Goal: Navigation & Orientation: Find specific page/section

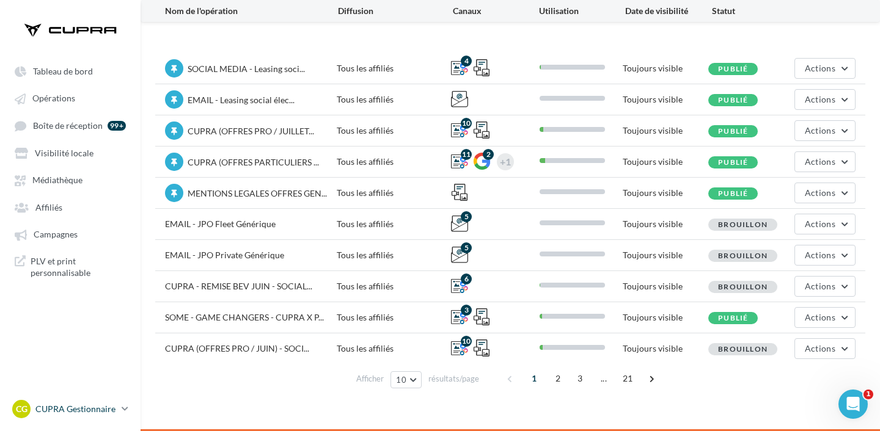
click at [87, 406] on p "CUPRA Gestionnaire" at bounding box center [75, 409] width 81 height 12
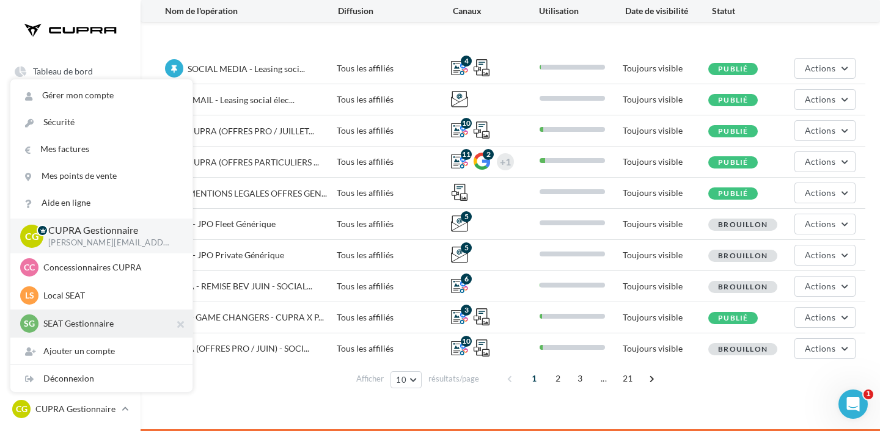
click at [101, 324] on p "SEAT Gestionnaire" at bounding box center [110, 324] width 134 height 12
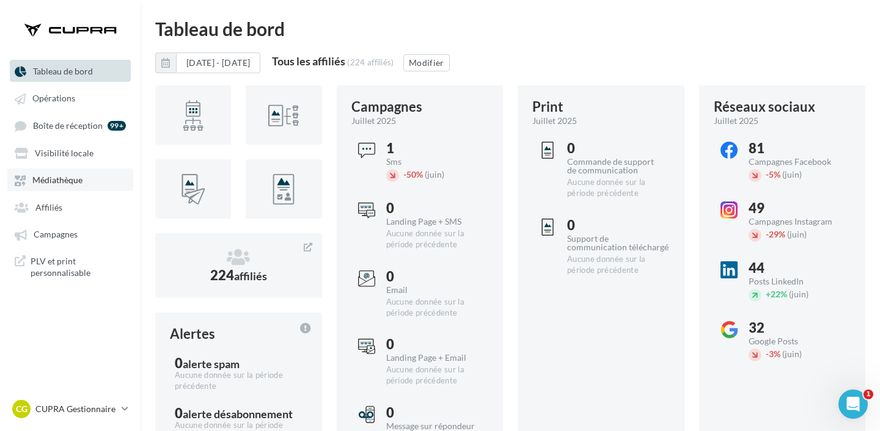
click at [72, 182] on span "Médiathèque" at bounding box center [57, 180] width 50 height 10
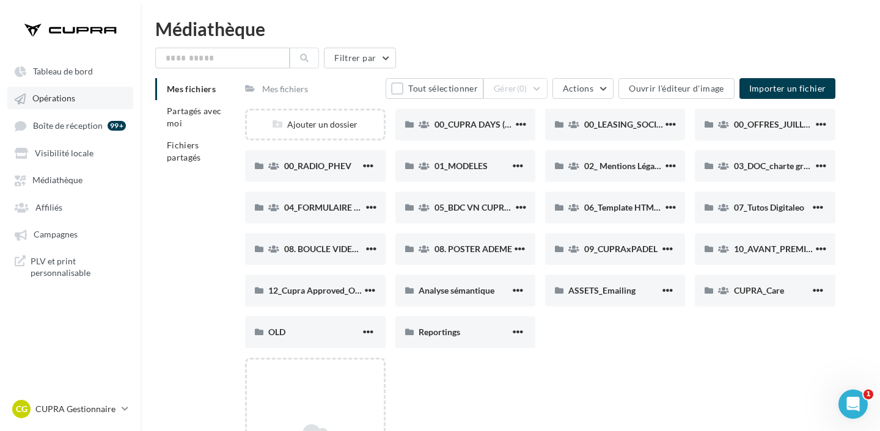
click at [89, 101] on link "Opérations" at bounding box center [70, 98] width 126 height 22
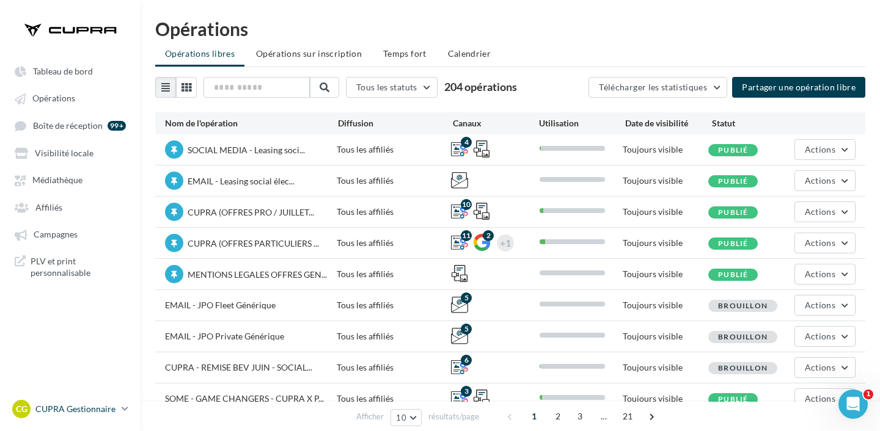
click at [53, 407] on p "CUPRA Gestionnaire" at bounding box center [75, 409] width 81 height 12
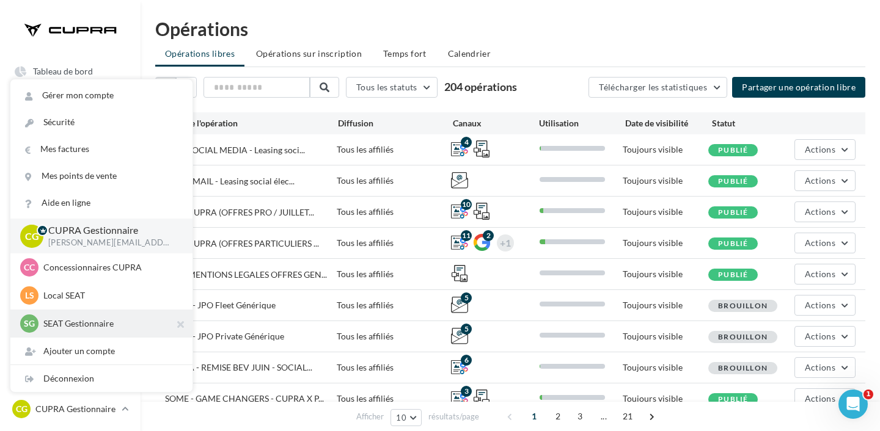
click at [107, 330] on div "SG SEAT Gestionnaire pauline.frambot@ddb.fr_SEAT" at bounding box center [101, 324] width 163 height 18
